Goal: Task Accomplishment & Management: Use online tool/utility

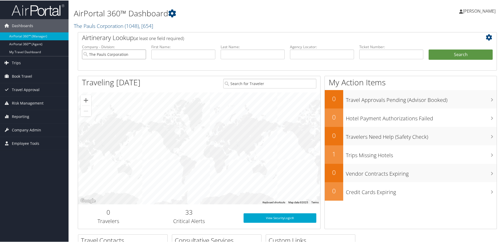
click at [141, 53] on input "The Pauls Corporation" at bounding box center [114, 54] width 64 height 10
click at [129, 52] on input "search" at bounding box center [114, 54] width 64 height 10
click at [303, 55] on input "text" at bounding box center [322, 54] width 64 height 10
paste input "CRNXW3"
type input "CRNXW3"
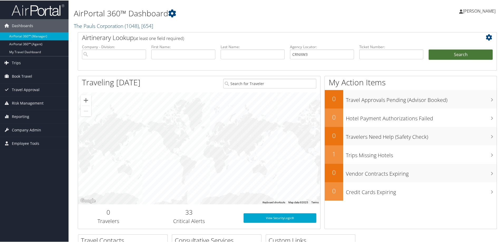
click at [436, 56] on button "Search" at bounding box center [460, 54] width 64 height 11
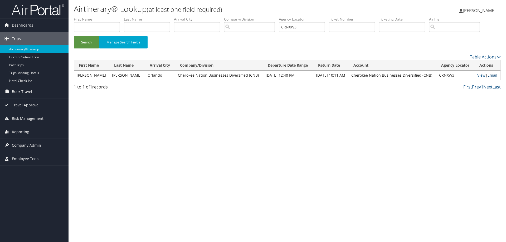
click at [490, 75] on link "Email" at bounding box center [492, 75] width 10 height 5
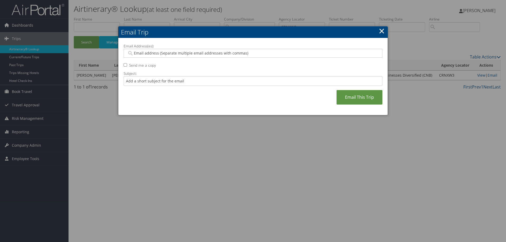
click at [166, 53] on input "Email Address(es):" at bounding box center [253, 53] width 252 height 5
paste input "[EMAIL_ADDRESS][DOMAIN_NAME]"
type input "[EMAIL_ADDRESS][DOMAIN_NAME]"
type input "JMCNERNEY@OUTLOOK.COM"
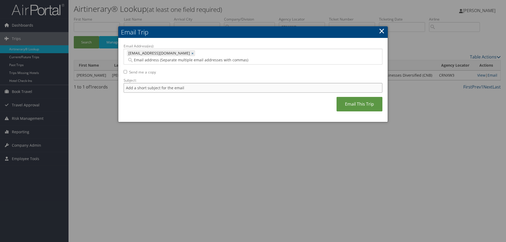
click at [190, 83] on input "Subject:" at bounding box center [253, 88] width 259 height 10
click at [176, 83] on input "Subject:" at bounding box center [253, 88] width 259 height 10
paste input "CRNXW3"
type input "CRNXW3"
click at [347, 97] on link "Email This Trip" at bounding box center [359, 104] width 46 height 14
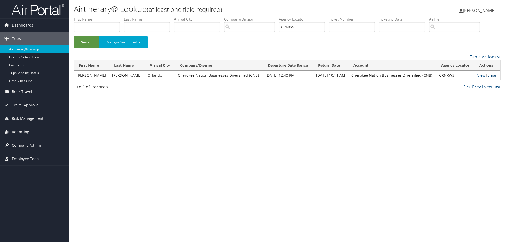
click at [495, 75] on link "Email" at bounding box center [492, 75] width 10 height 5
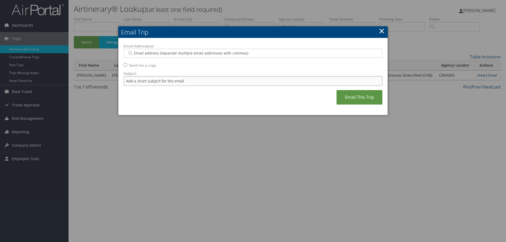
click at [151, 79] on input "Subject:" at bounding box center [253, 81] width 259 height 10
paste input "CRNXW3"
type input "CRNXW3"
click at [169, 52] on input "Email Address(es):" at bounding box center [253, 53] width 252 height 5
paste input "JAMES.MCNERNEY@CHEROKEE-FEDERAL.COM"
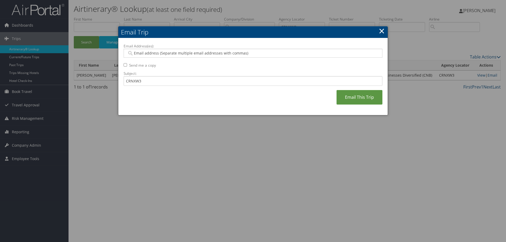
type input "JAMES.MCNERNEY@CHEROKEE-FEDERAL.COM"
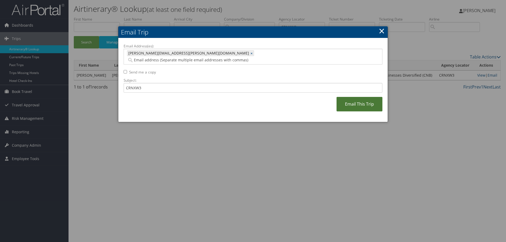
click at [339, 97] on link "Email This Trip" at bounding box center [359, 104] width 46 height 14
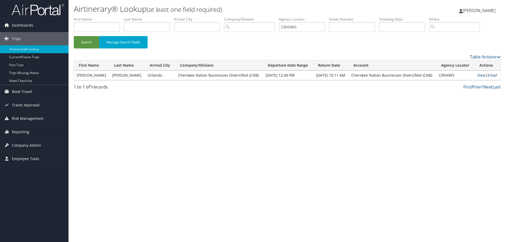
click at [494, 75] on link "Email" at bounding box center [492, 75] width 10 height 5
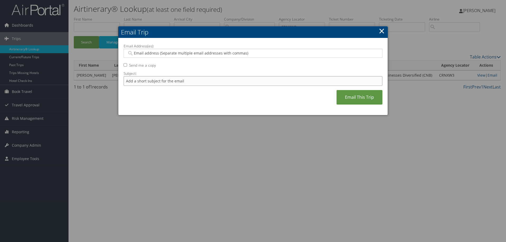
click at [199, 81] on input "Subject:" at bounding box center [253, 81] width 259 height 10
paste input "JAMES.MCNERNEY@CHEROKEE-FEDERAL.COM"
type input "JAMES.MCNERNEY@CHEROKEE-FEDERAL.COM"
drag, startPoint x: 209, startPoint y: 81, endPoint x: 113, endPoint y: 80, distance: 96.2
click at [113, 80] on body "Menu Dashboards ► AirPortal 360™ (Manager) AirPortal 360™ (Agent) My Travel Das…" at bounding box center [253, 121] width 506 height 242
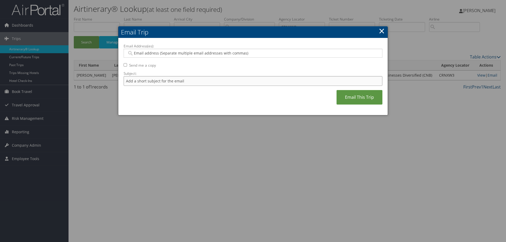
click at [164, 82] on input "Subject:" at bounding box center [253, 81] width 259 height 10
paste input "CRNXW3"
type input "CRNXW3"
click at [158, 51] on input "Email Address(es):" at bounding box center [253, 53] width 252 height 5
click at [151, 52] on input "Email Address(es):" at bounding box center [253, 53] width 252 height 5
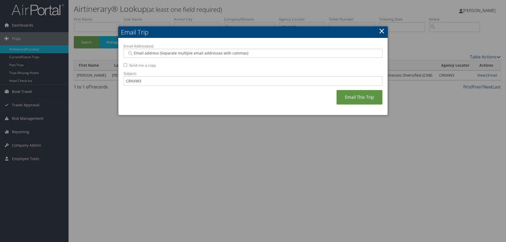
paste input "JMCNERNEY@GMAIL.COM"
type input "JMCNERNEY@GMAIL.COM"
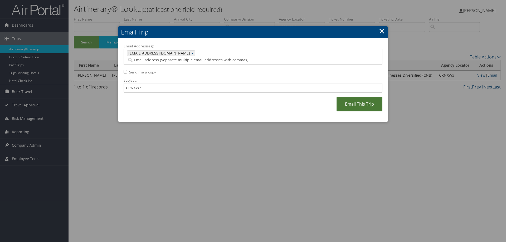
click at [346, 97] on link "Email This Trip" at bounding box center [359, 104] width 46 height 14
